Goal: Task Accomplishment & Management: Use online tool/utility

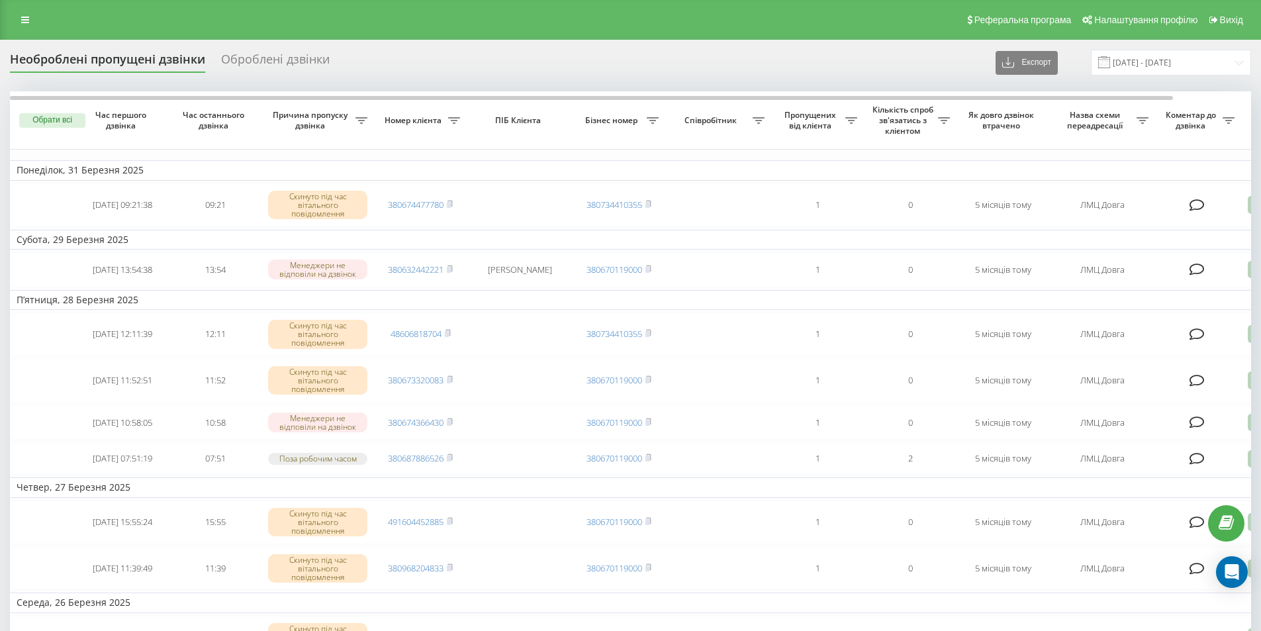
click at [251, 54] on div "Оброблені дзвінки" at bounding box center [275, 62] width 109 height 21
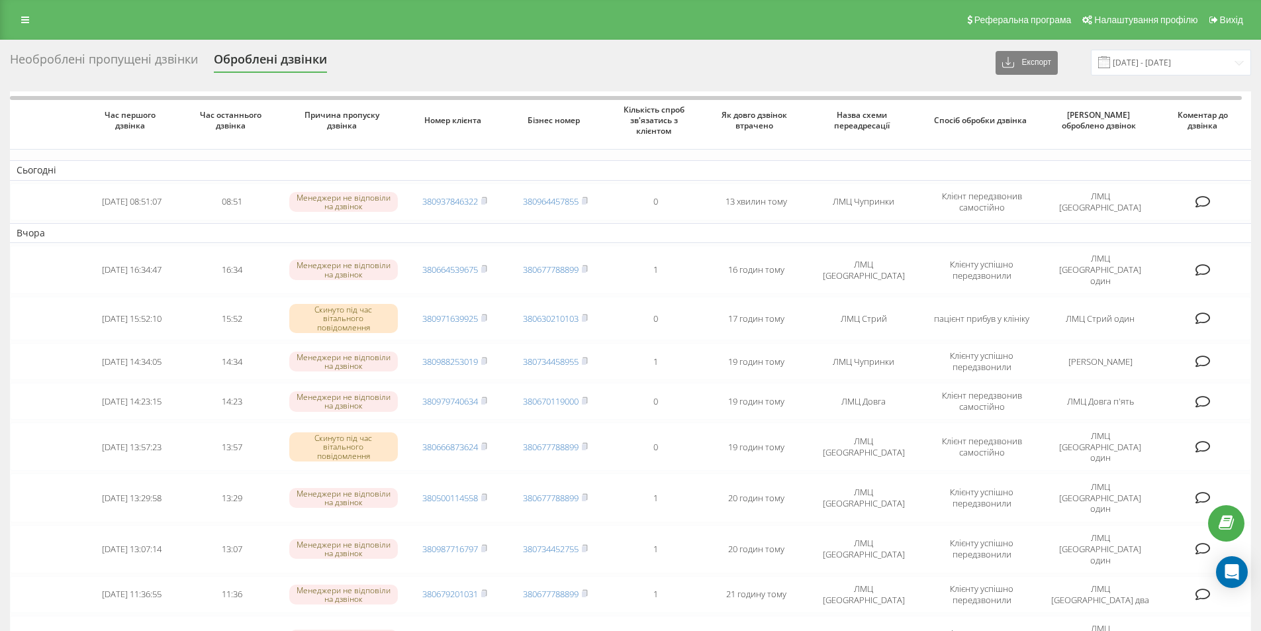
click at [177, 63] on div "Необроблені пропущені дзвінки" at bounding box center [104, 62] width 188 height 21
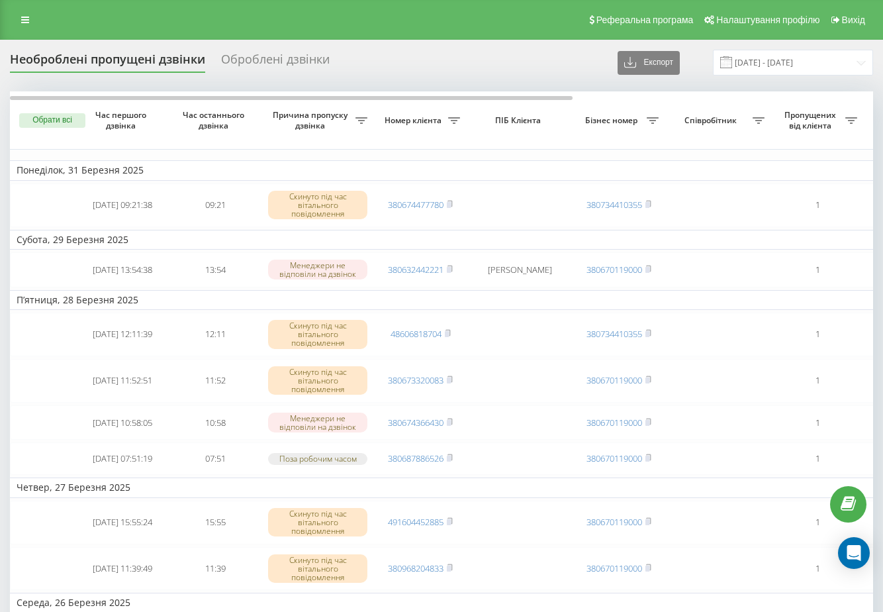
click at [261, 59] on div "Оброблені дзвінки" at bounding box center [275, 62] width 109 height 21
